Goal: Information Seeking & Learning: Learn about a topic

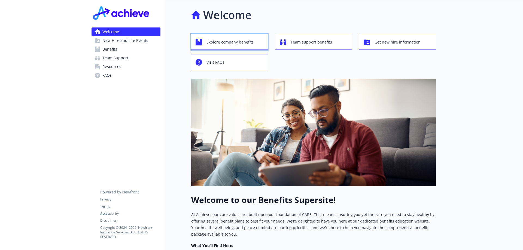
click at [256, 45] on div "Explore company benefits" at bounding box center [229, 42] width 69 height 10
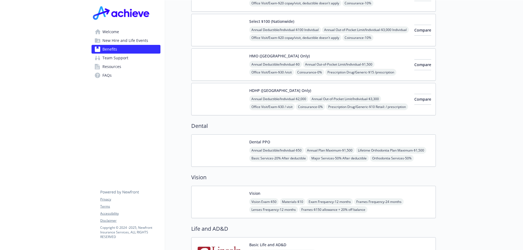
scroll to position [245, 0]
